Goal: Contribute content

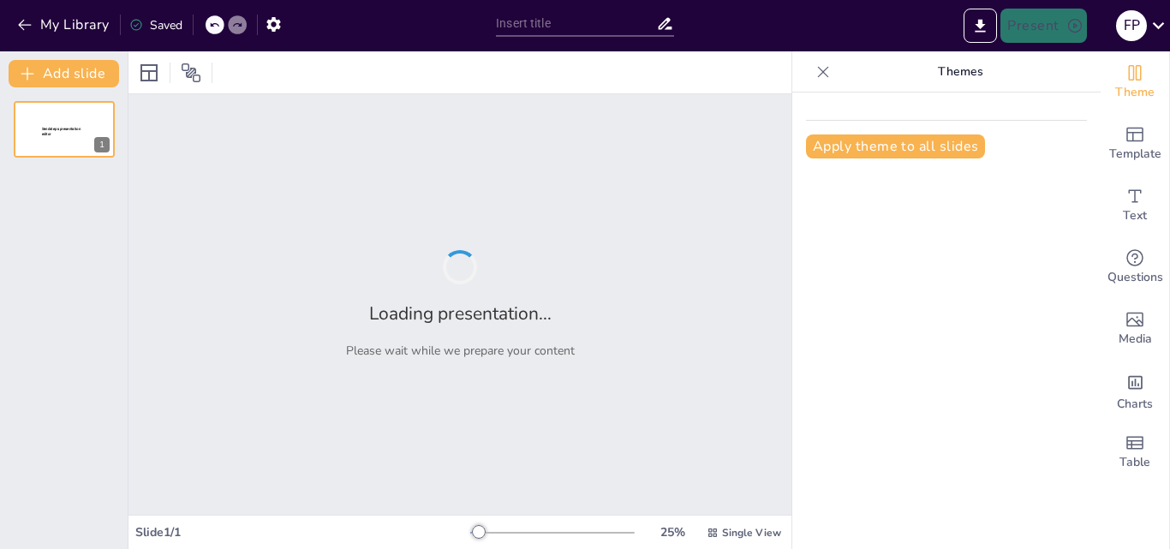
type input "Posicionamiento y Comunicación: Claves para el Éxito en el Marketing Argentino"
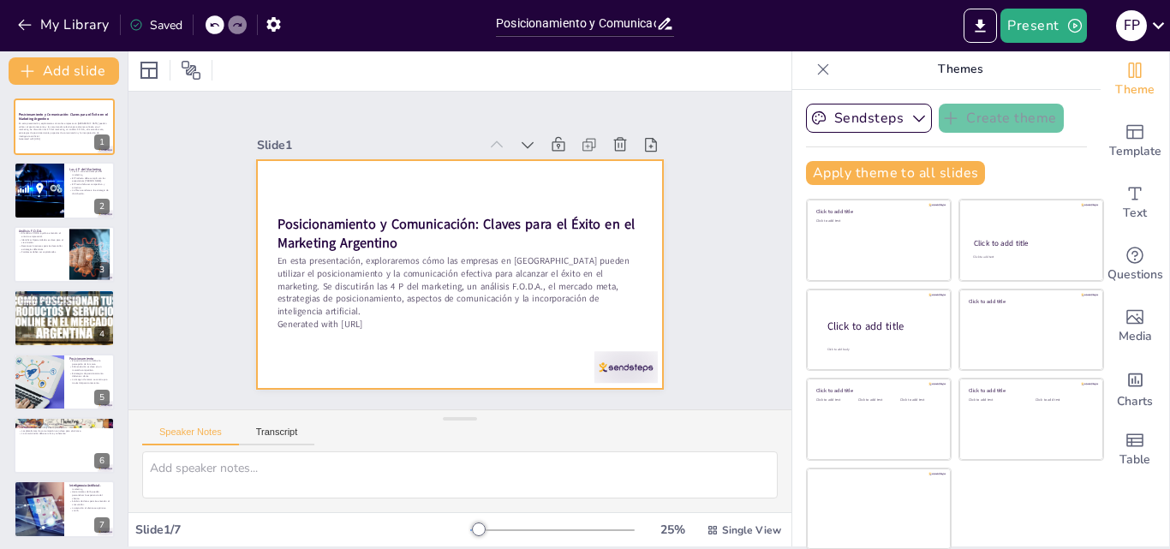
scroll to position [3, 0]
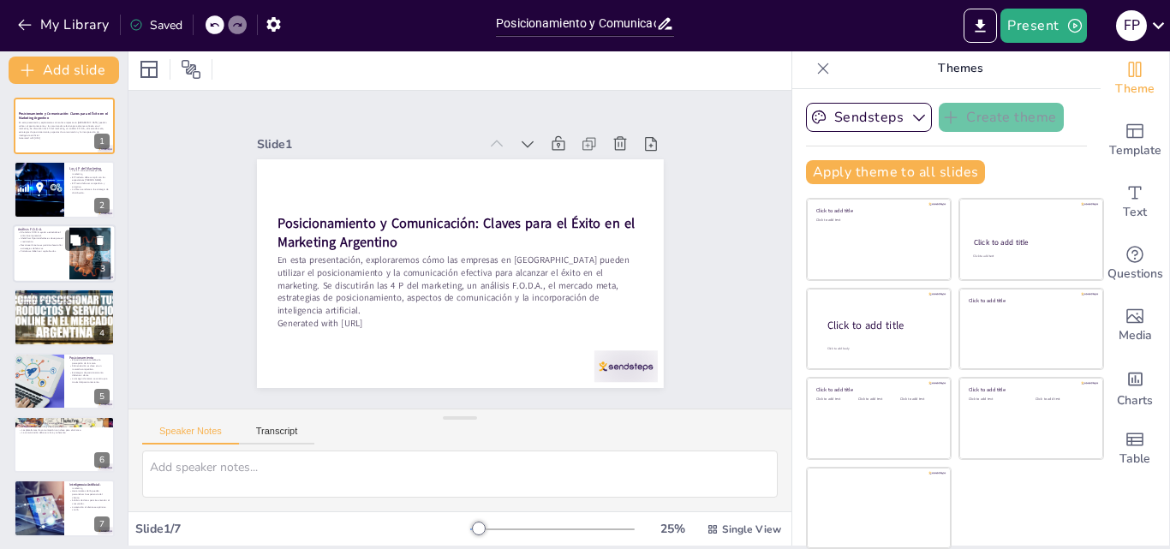
click at [50, 227] on p "Análisis F.O.D.A." at bounding box center [41, 229] width 46 height 5
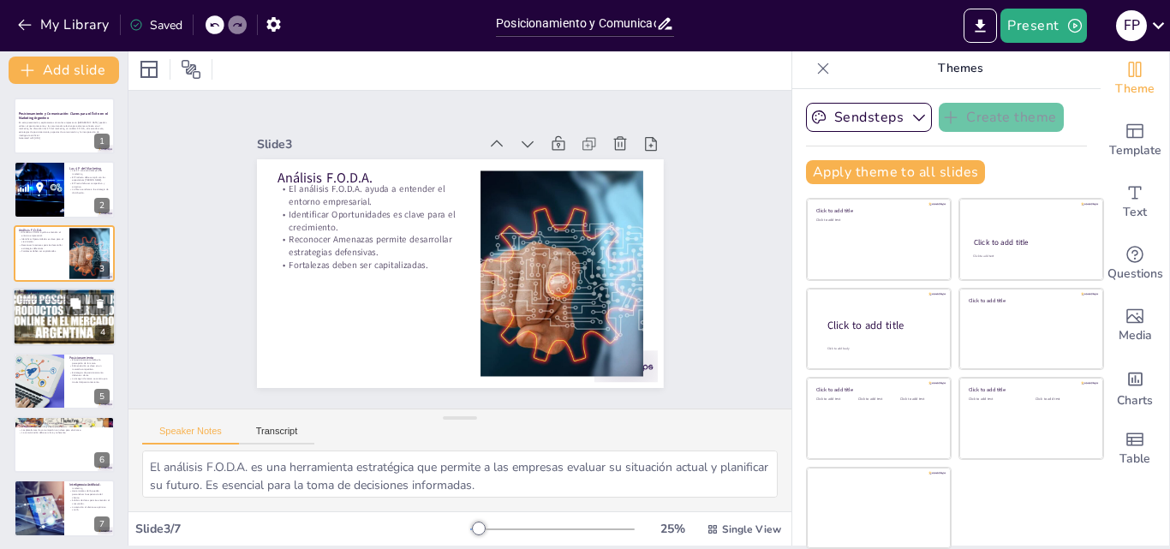
click at [54, 320] on div at bounding box center [64, 317] width 135 height 58
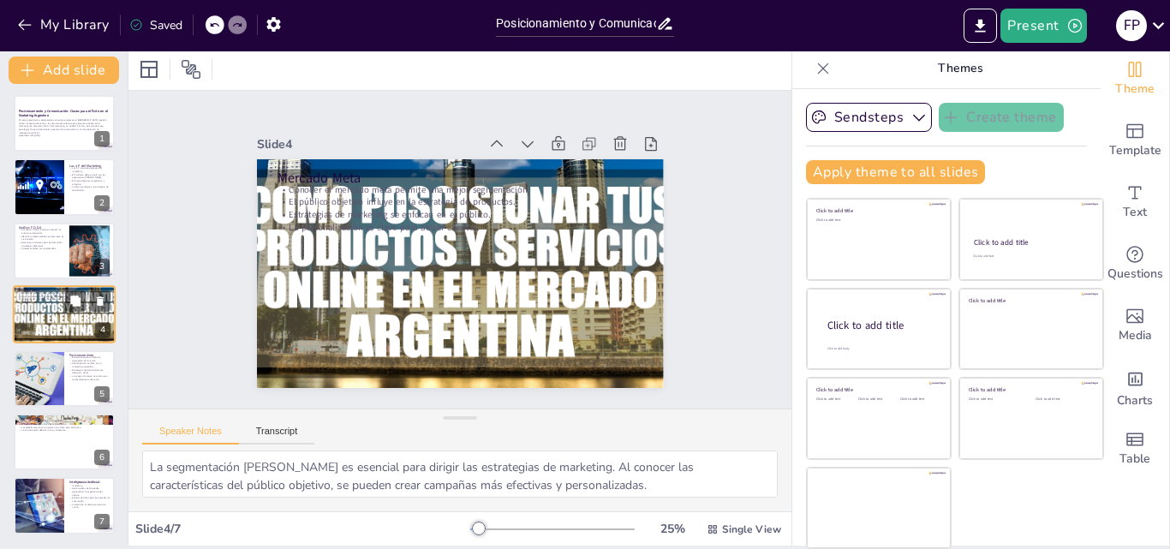
scroll to position [5, 0]
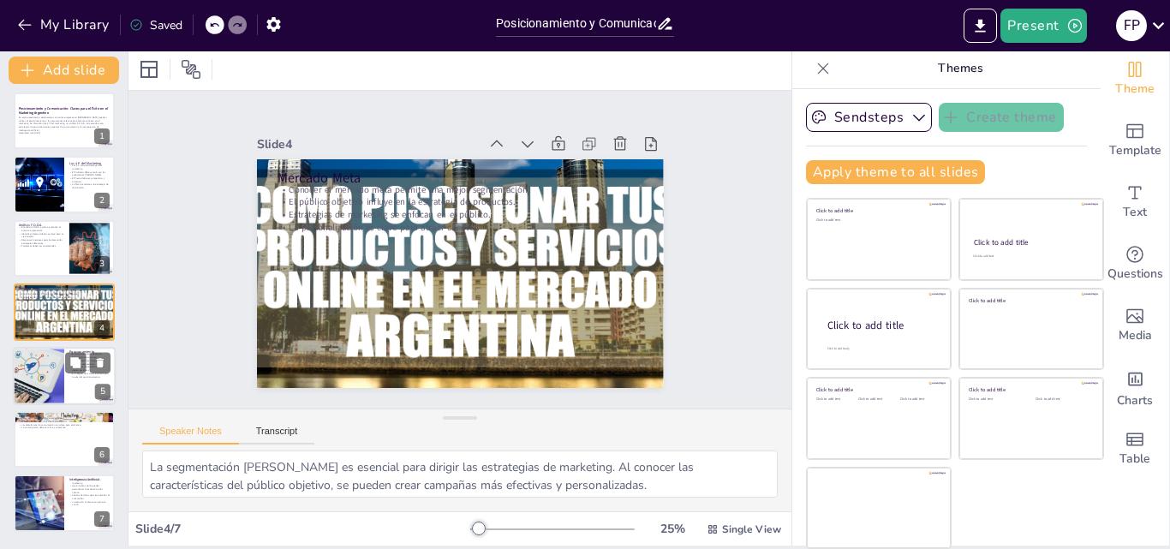
click at [59, 377] on div at bounding box center [38, 376] width 87 height 58
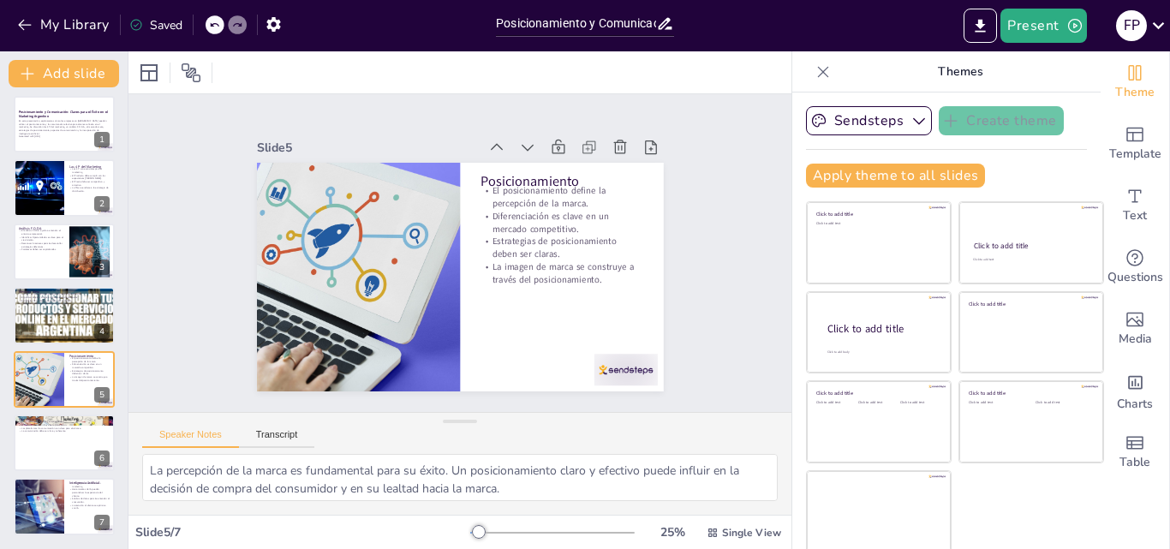
scroll to position [3, 0]
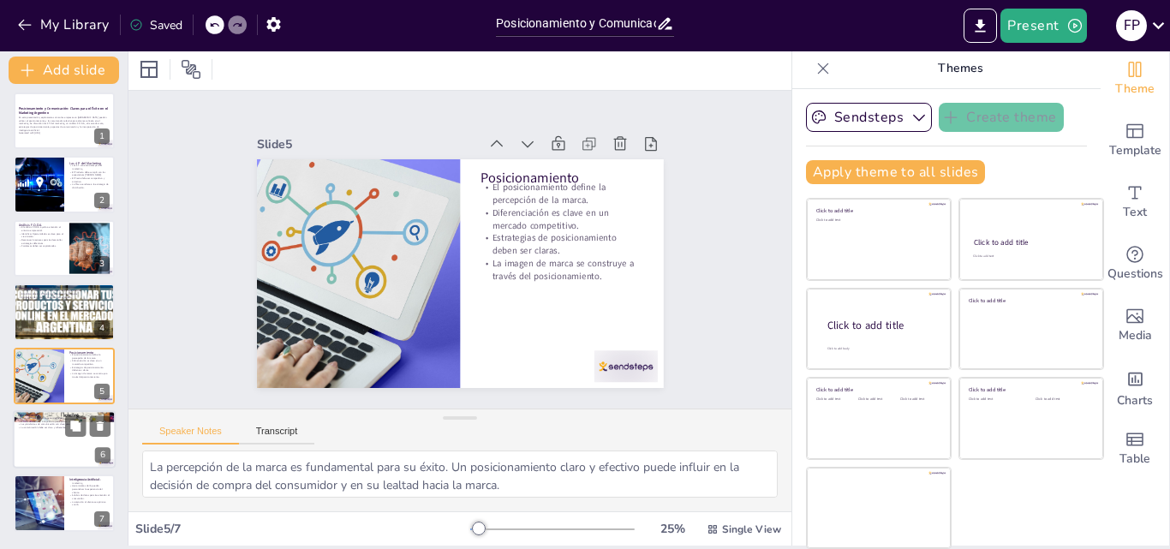
click at [95, 449] on div "6" at bounding box center [102, 454] width 15 height 15
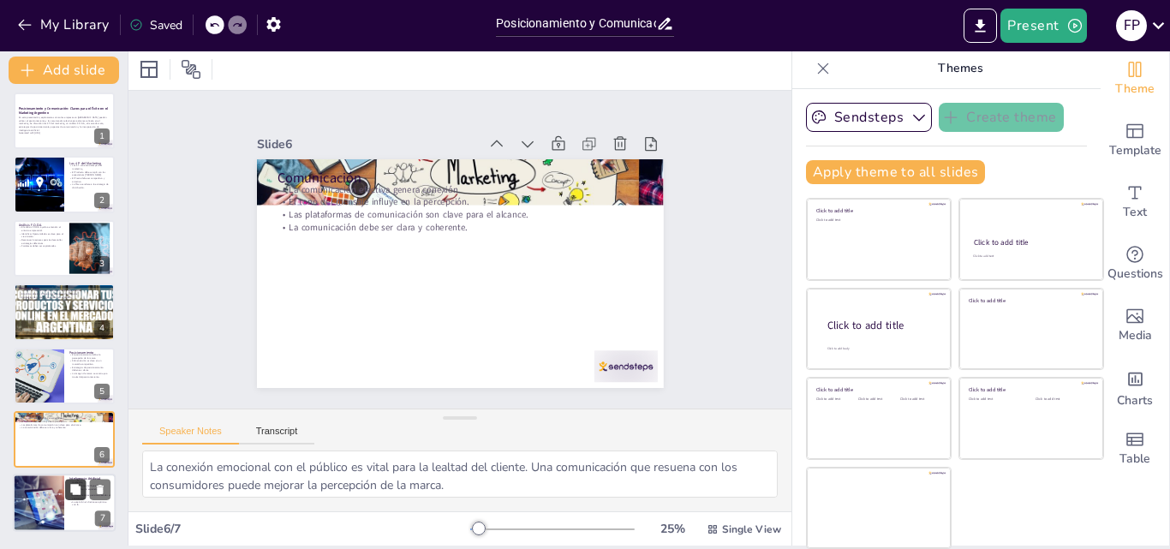
click at [70, 489] on icon at bounding box center [75, 490] width 12 height 12
type textarea "La incorporación de la inteligencia artificial puede automatizar procesos y per…"
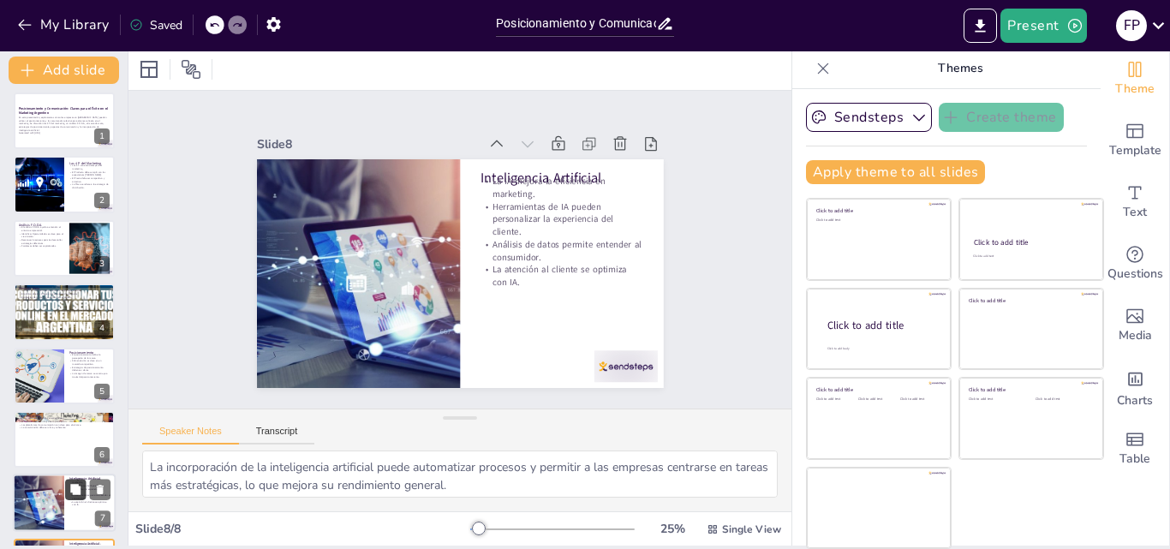
scroll to position [69, 0]
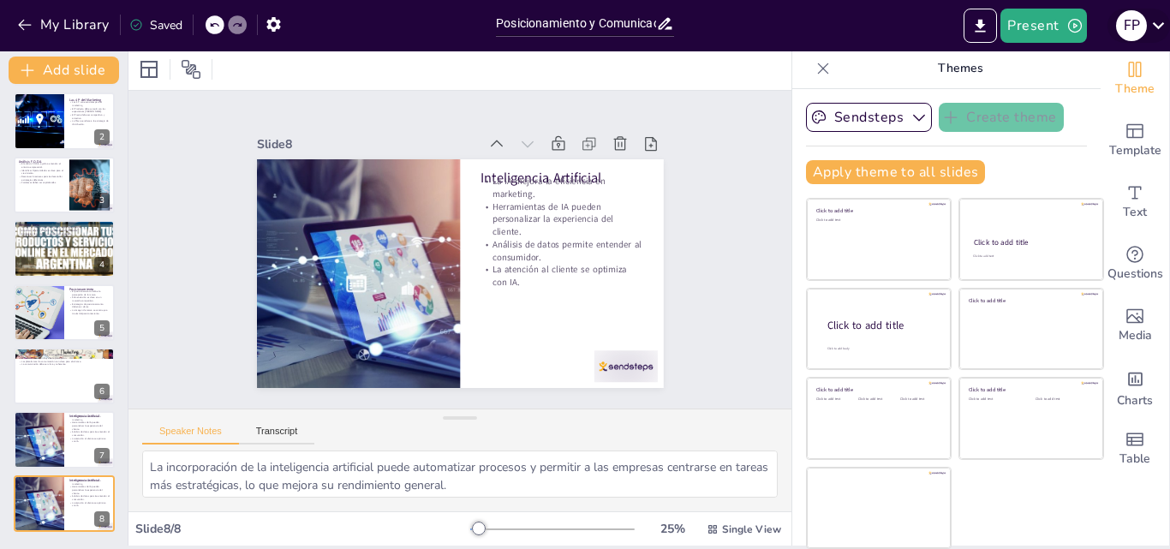
click at [1157, 40] on div "f p" at bounding box center [1139, 26] width 63 height 34
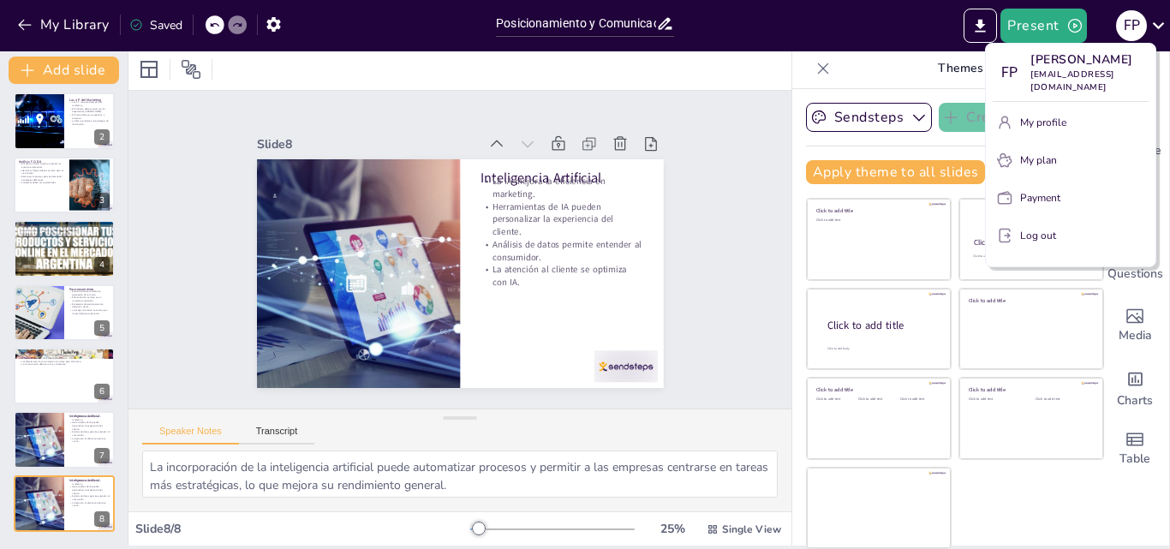
click at [849, 258] on div at bounding box center [585, 274] width 1170 height 549
